Goal: Find specific page/section: Find specific page/section

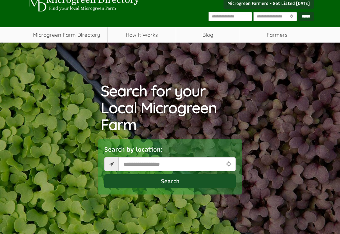
scroll to position [23, 0]
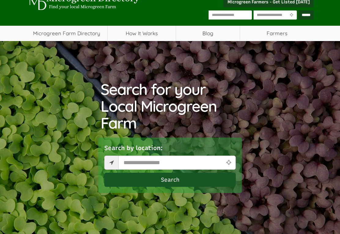
select select "Language Translate Widget"
click at [132, 165] on input "text" at bounding box center [176, 162] width 117 height 14
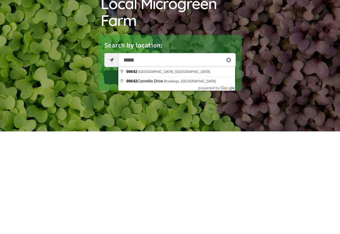
type input "**********"
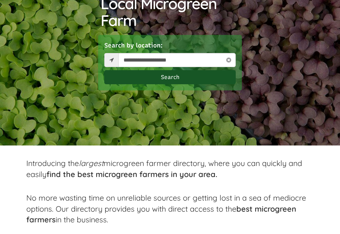
click at [168, 77] on button "Search" at bounding box center [169, 77] width 131 height 14
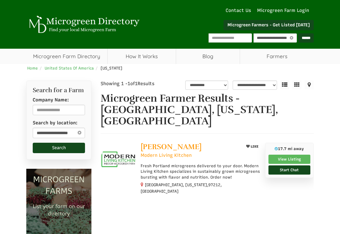
select select "********"
select select "Language Translate Widget"
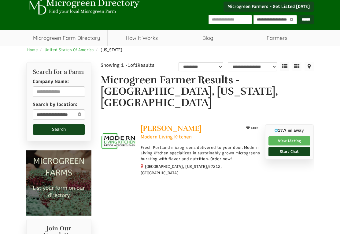
scroll to position [16, 0]
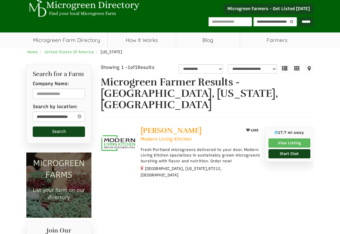
click at [167, 126] on span "[PERSON_NAME]" at bounding box center [171, 130] width 61 height 9
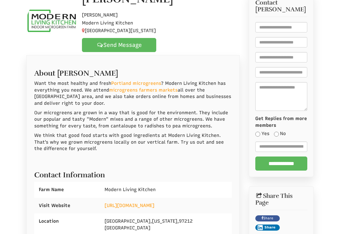
scroll to position [82, 0]
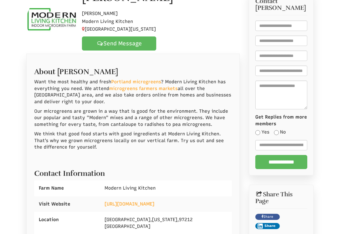
click at [118, 202] on link "[URL][DOMAIN_NAME]" at bounding box center [130, 204] width 50 height 6
